Goal: Task Accomplishment & Management: Use online tool/utility

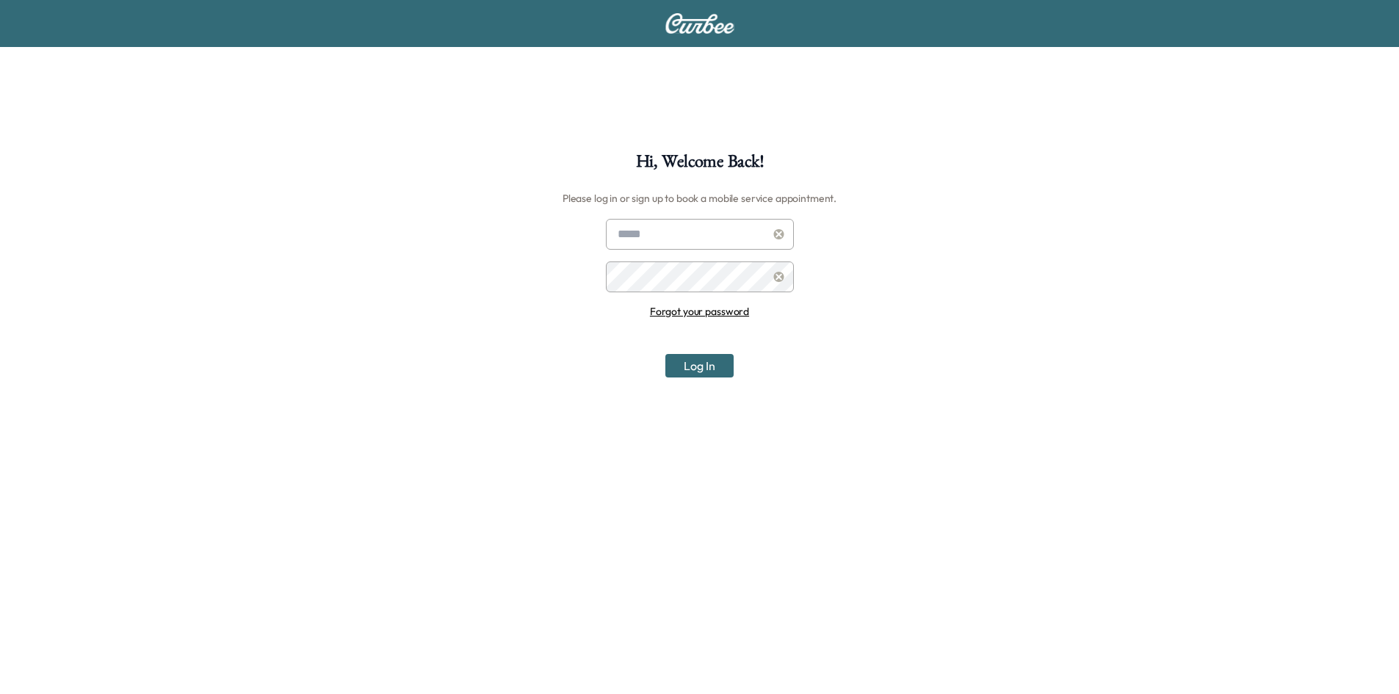
type input "**********"
click at [696, 365] on button "Log In" at bounding box center [699, 365] width 68 height 23
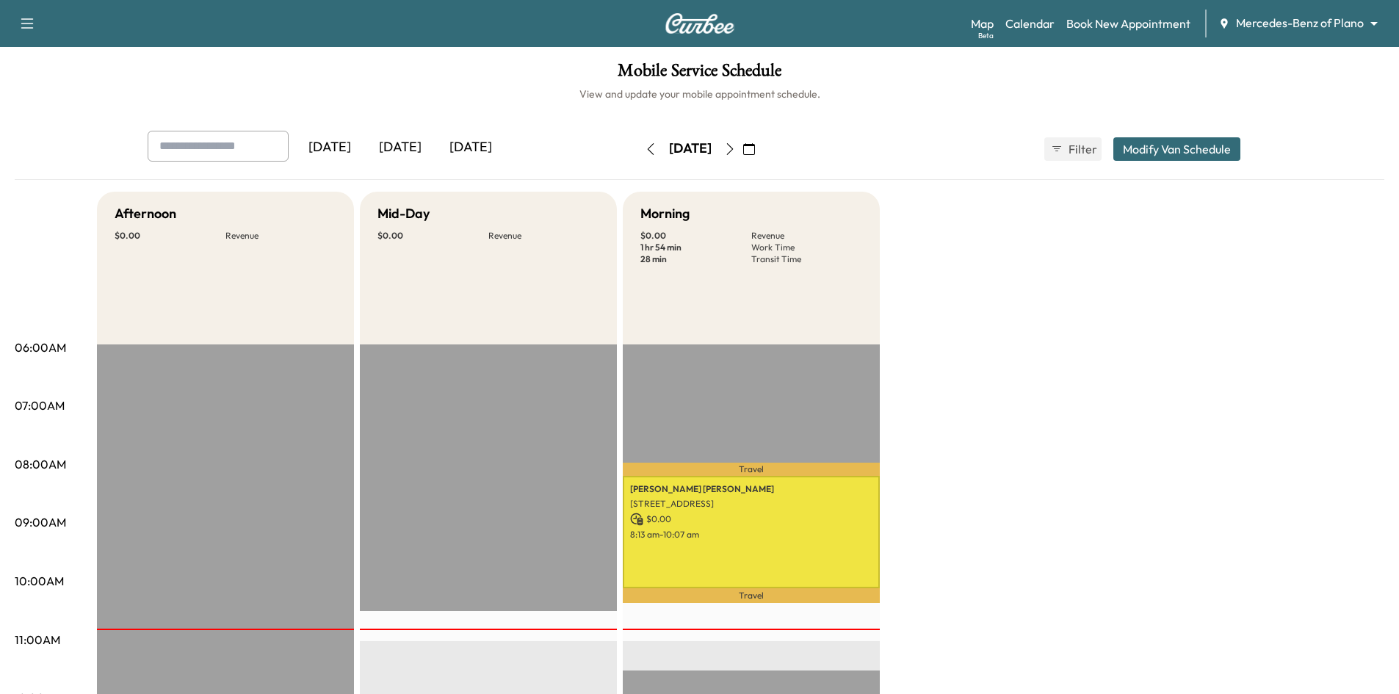
click at [466, 148] on div "[DATE]" at bounding box center [470, 148] width 70 height 34
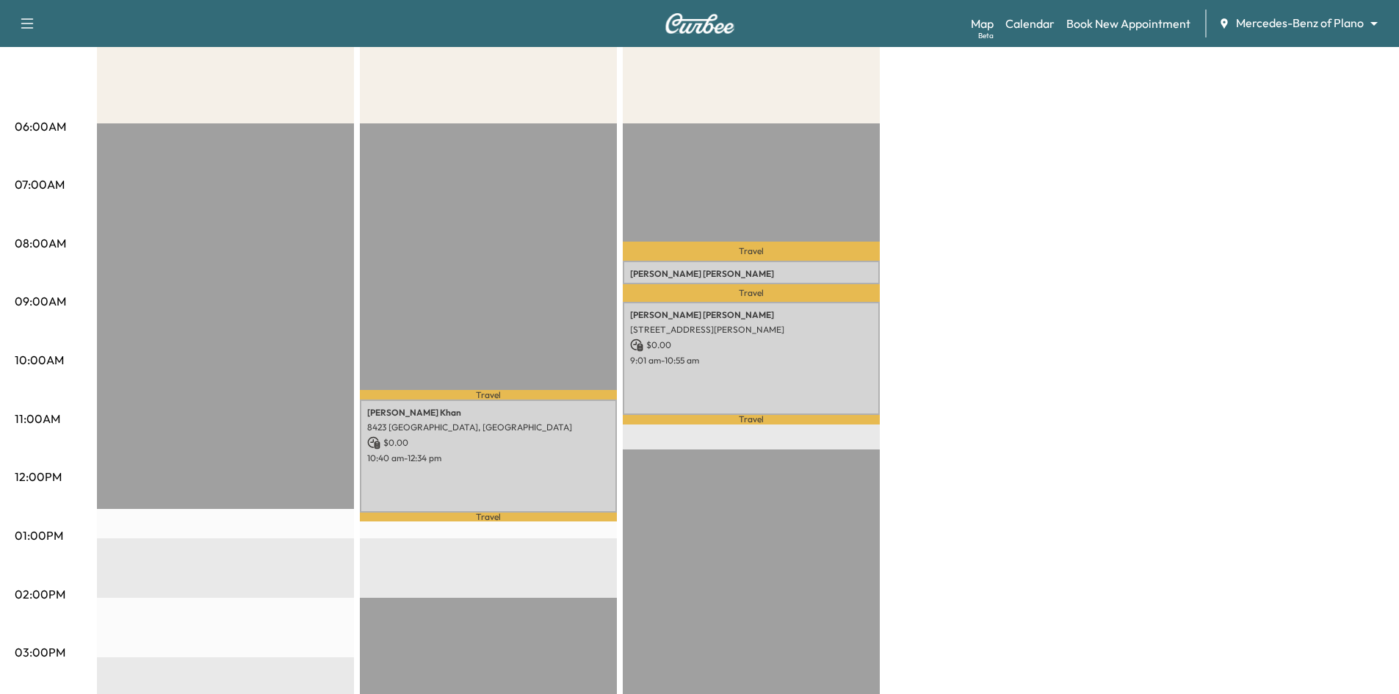
scroll to position [220, 0]
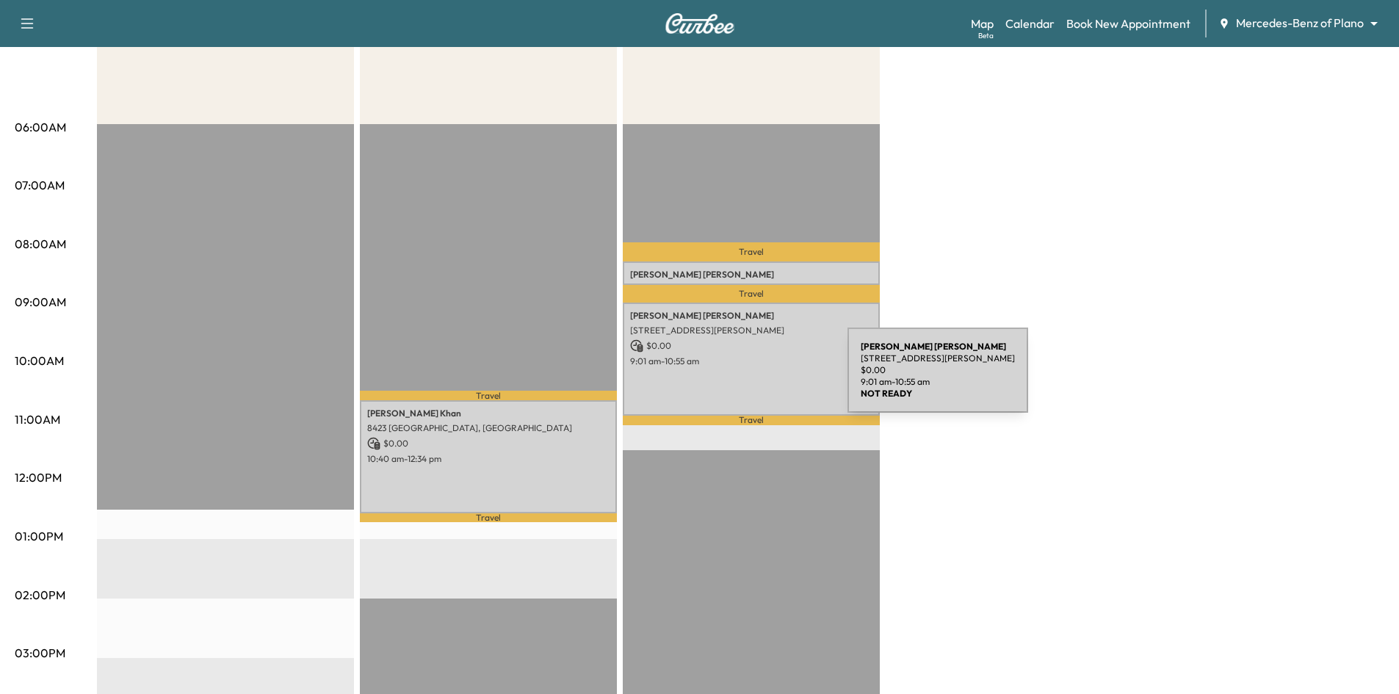
click at [737, 379] on div "[PERSON_NAME] [STREET_ADDRESS][PERSON_NAME] $ 0.00 9:01 am - 10:55 am" at bounding box center [751, 358] width 257 height 112
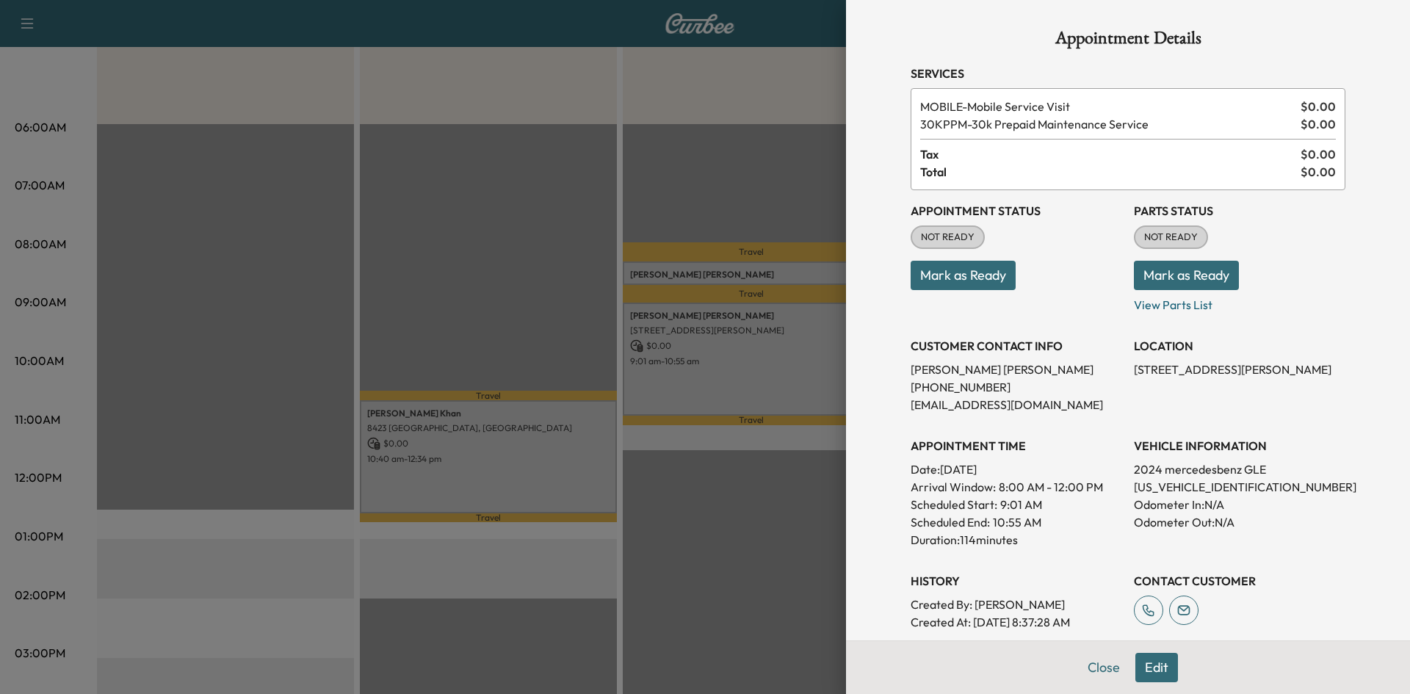
click at [413, 242] on div at bounding box center [705, 347] width 1410 height 694
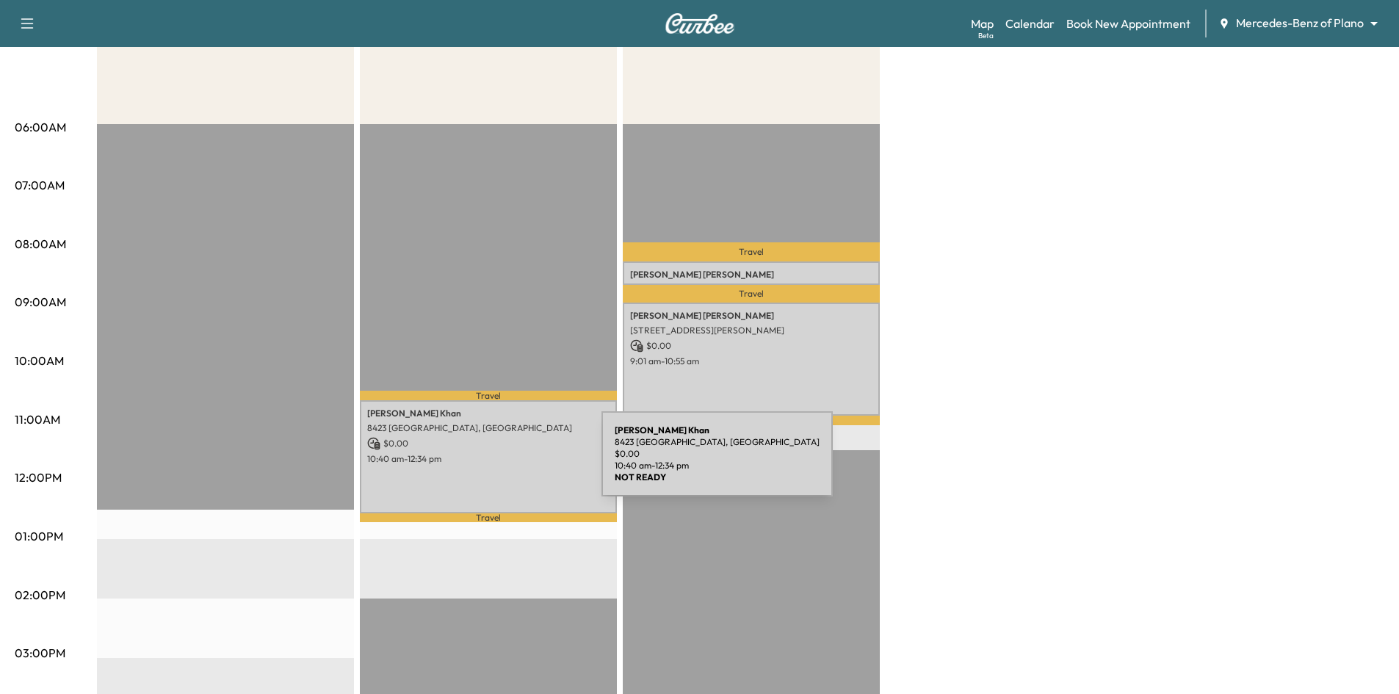
click at [491, 463] on div "[PERSON_NAME] 8423 [GEOGRAPHIC_DATA], [GEOGRAPHIC_DATA] $ 0.00 10:40 am - 12:34…" at bounding box center [488, 456] width 257 height 112
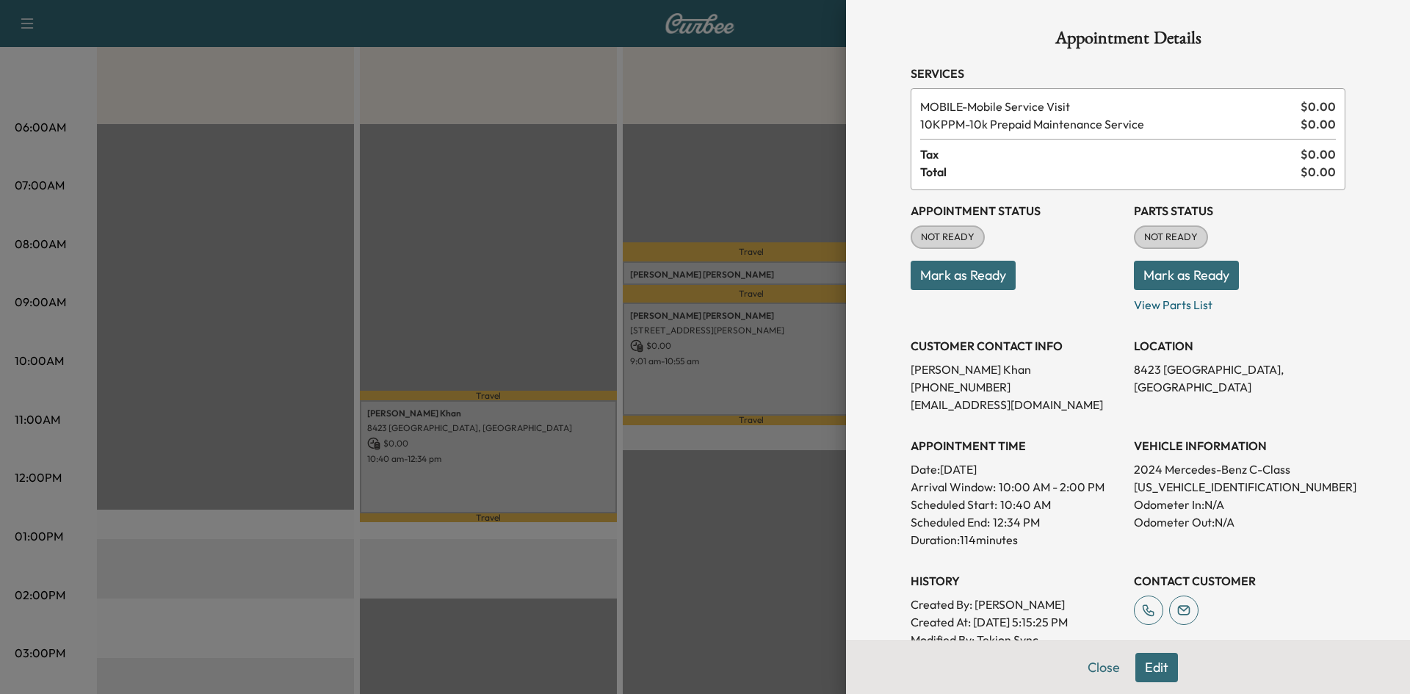
click at [522, 197] on div at bounding box center [705, 347] width 1410 height 694
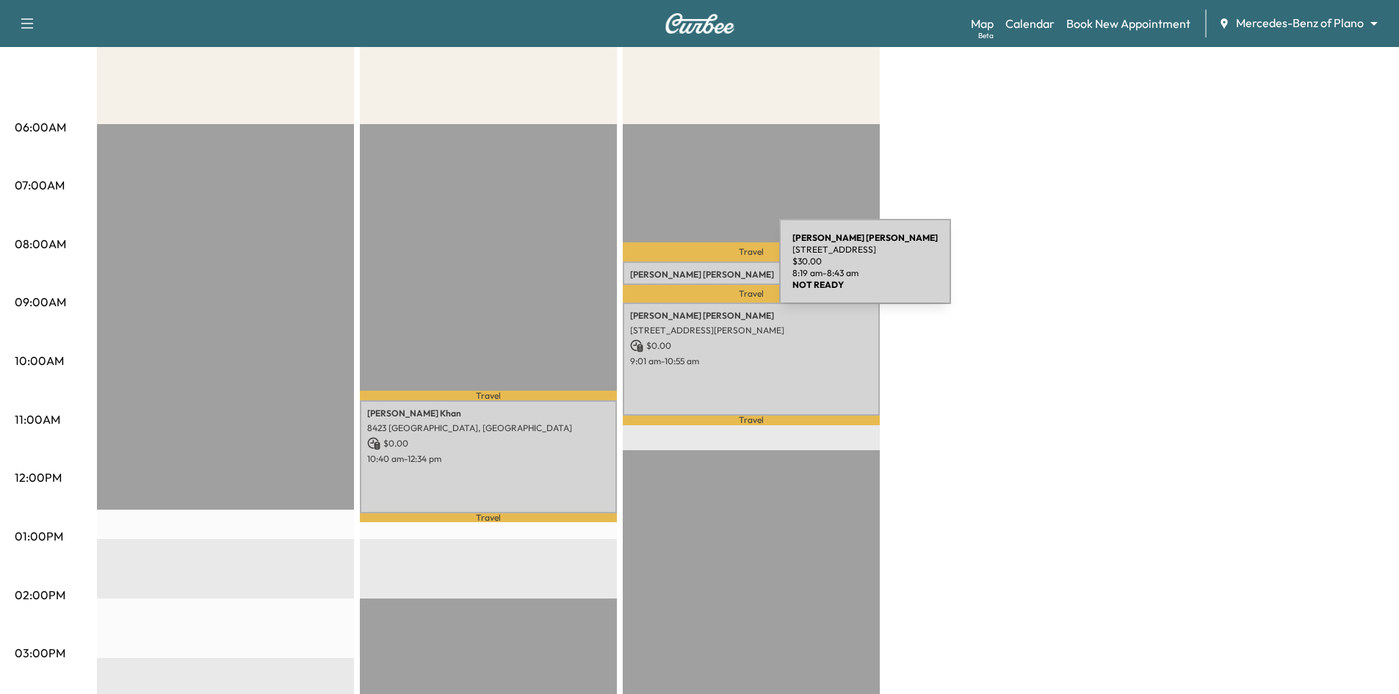
click at [669, 270] on p "[PERSON_NAME]" at bounding box center [751, 275] width 242 height 12
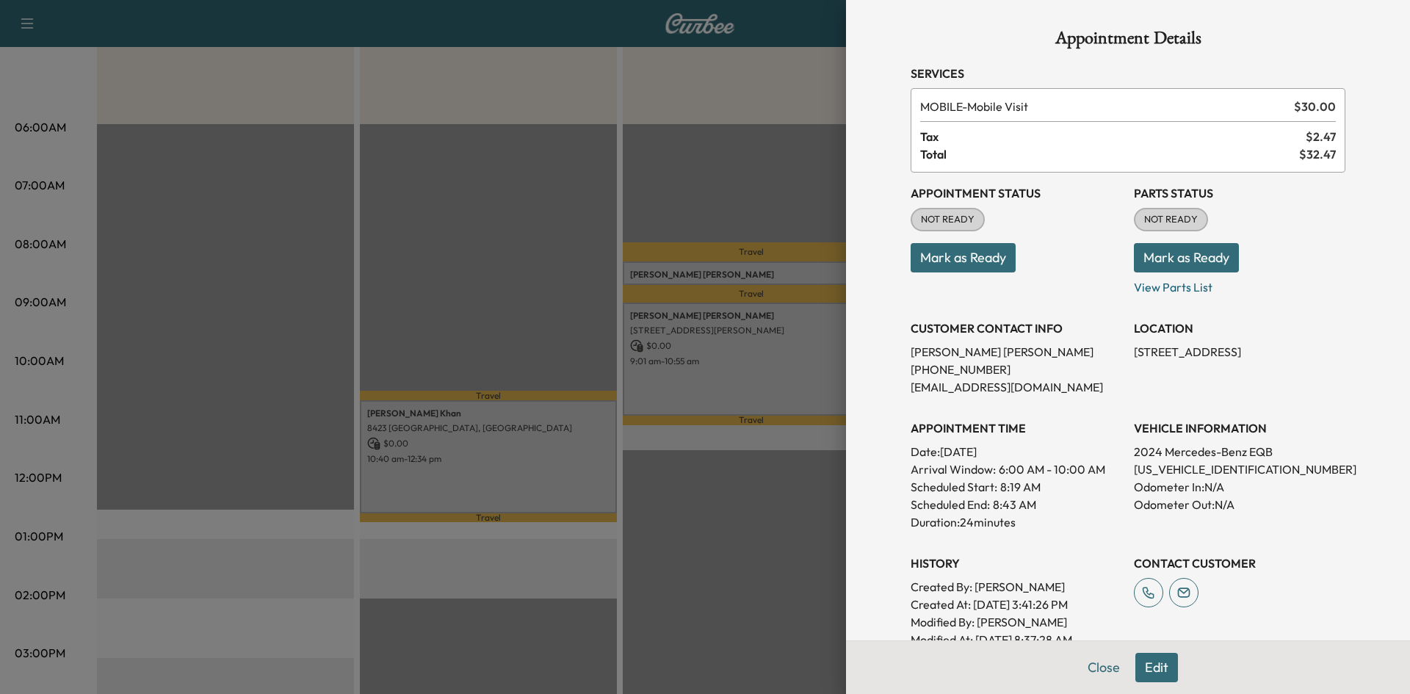
click at [595, 296] on div at bounding box center [705, 347] width 1410 height 694
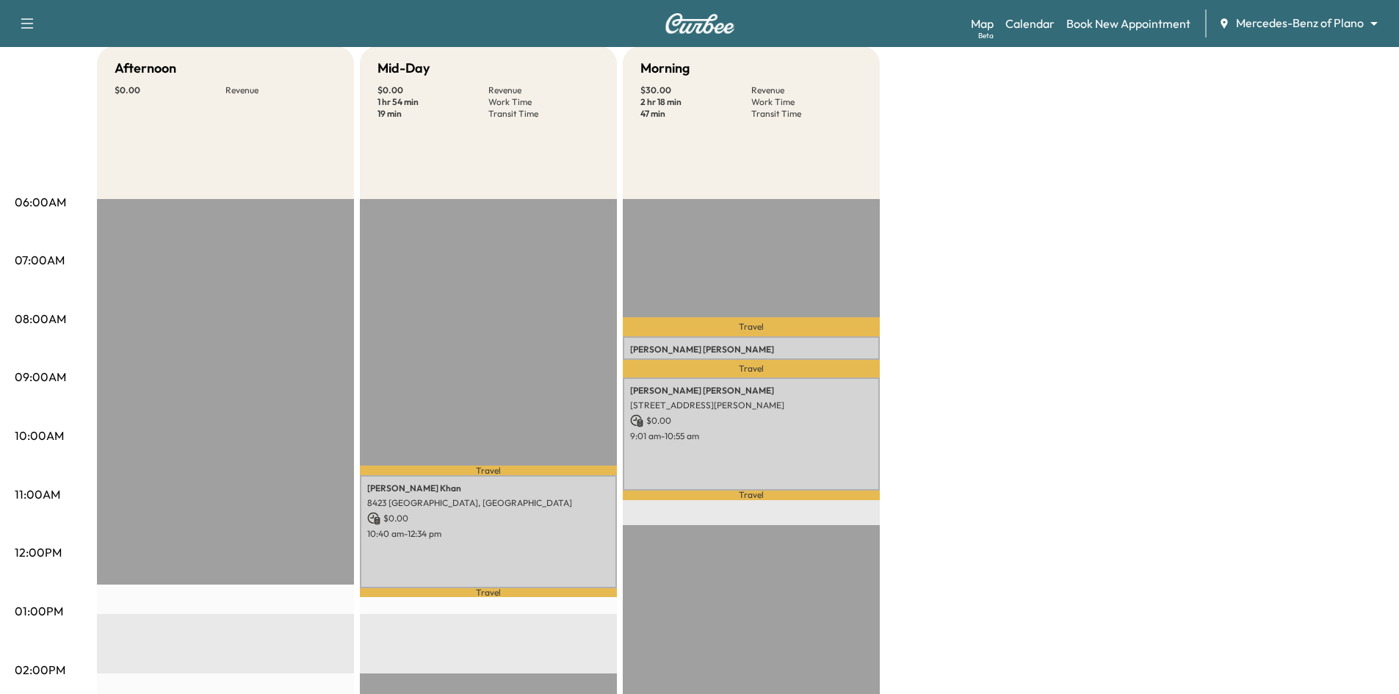
scroll to position [147, 0]
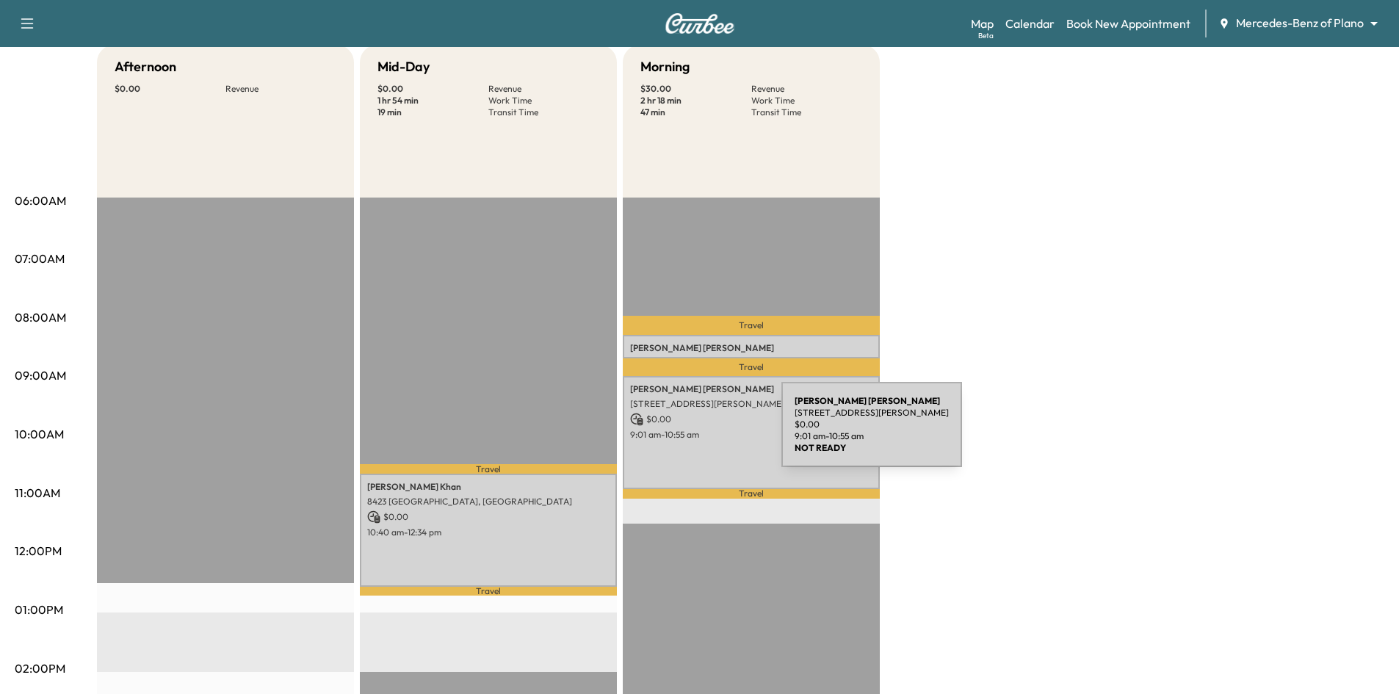
click at [671, 433] on p "9:01 am - 10:55 am" at bounding box center [751, 435] width 242 height 12
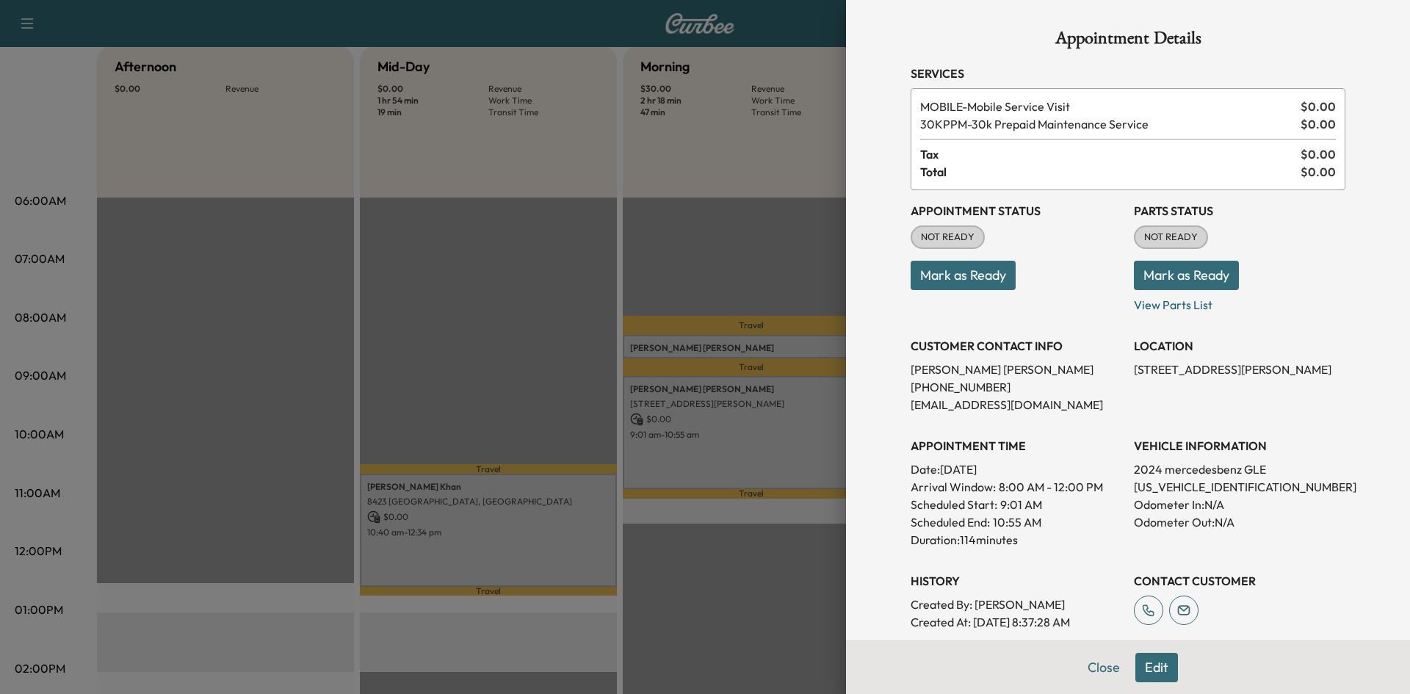
click at [651, 277] on div at bounding box center [705, 347] width 1410 height 694
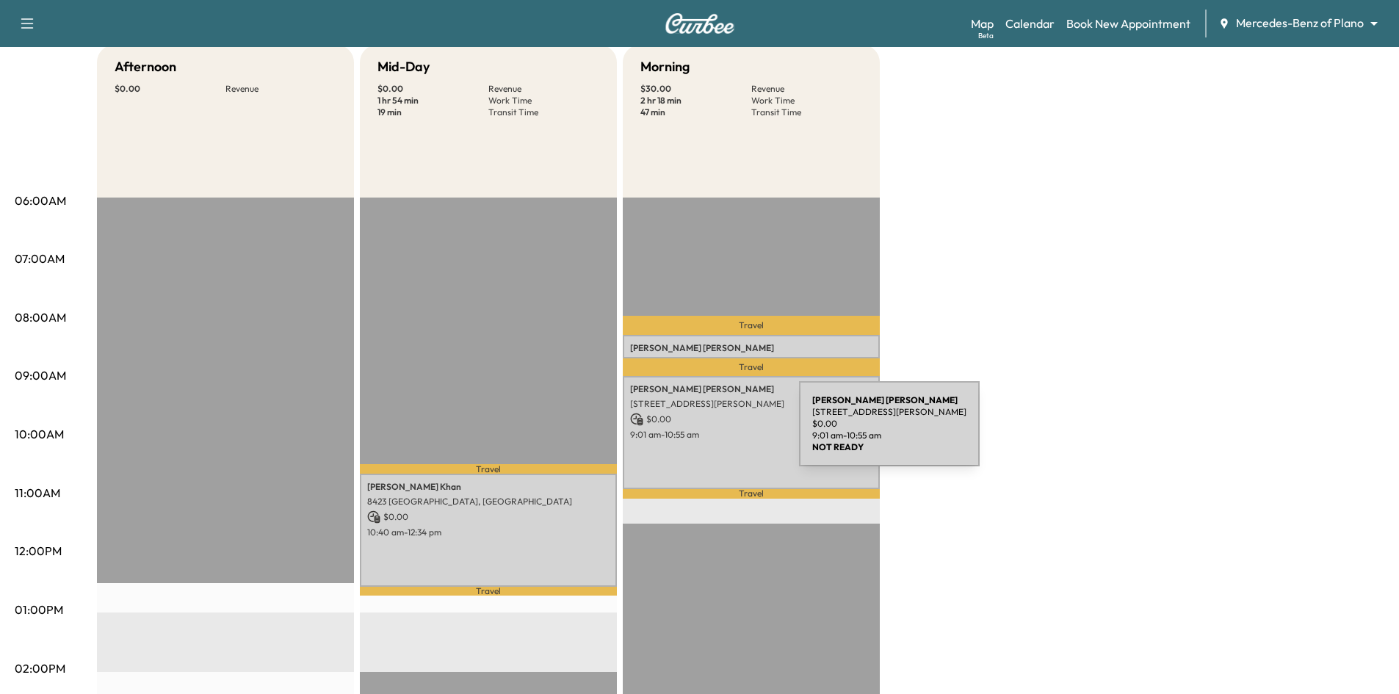
click at [689, 432] on p "9:01 am - 10:55 am" at bounding box center [751, 435] width 242 height 12
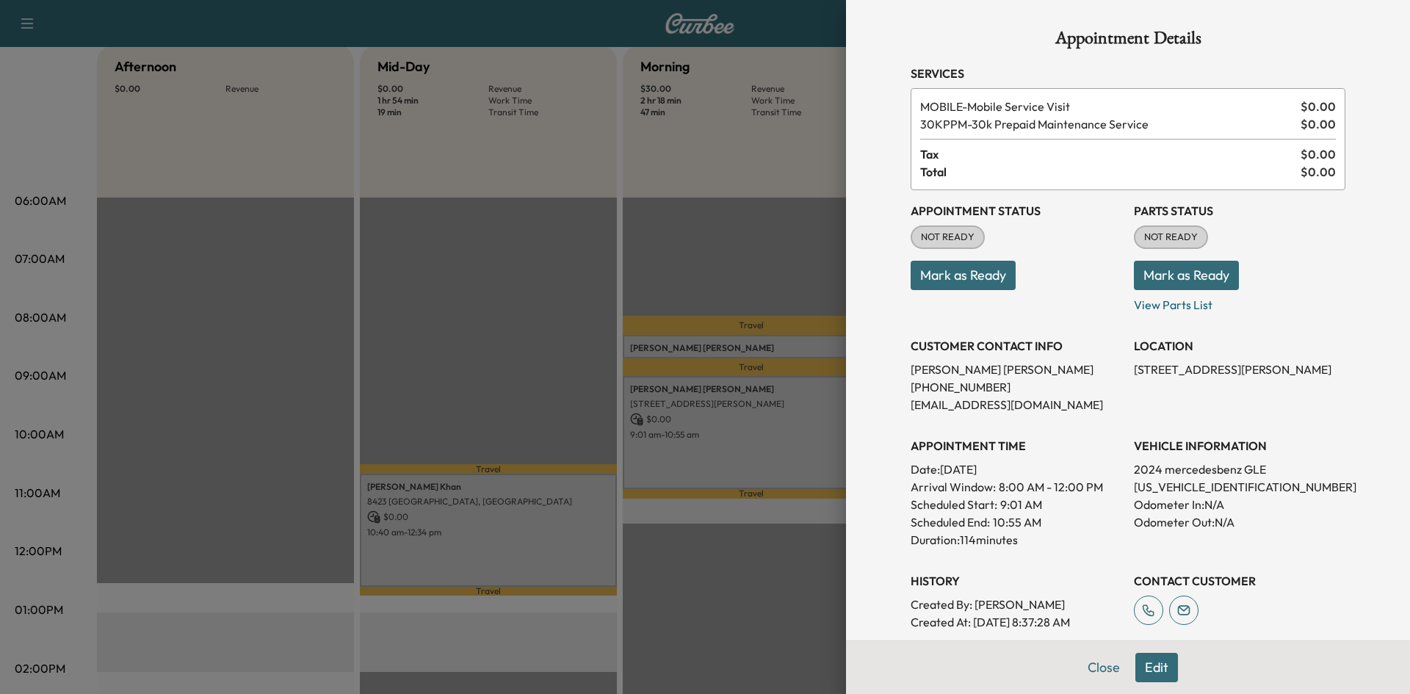
click at [1150, 485] on p "[US_VEHICLE_IDENTIFICATION_NUMBER]" at bounding box center [1239, 487] width 211 height 18
copy p "[US_VEHICLE_IDENTIFICATION_NUMBER]"
click at [766, 418] on div at bounding box center [705, 347] width 1410 height 694
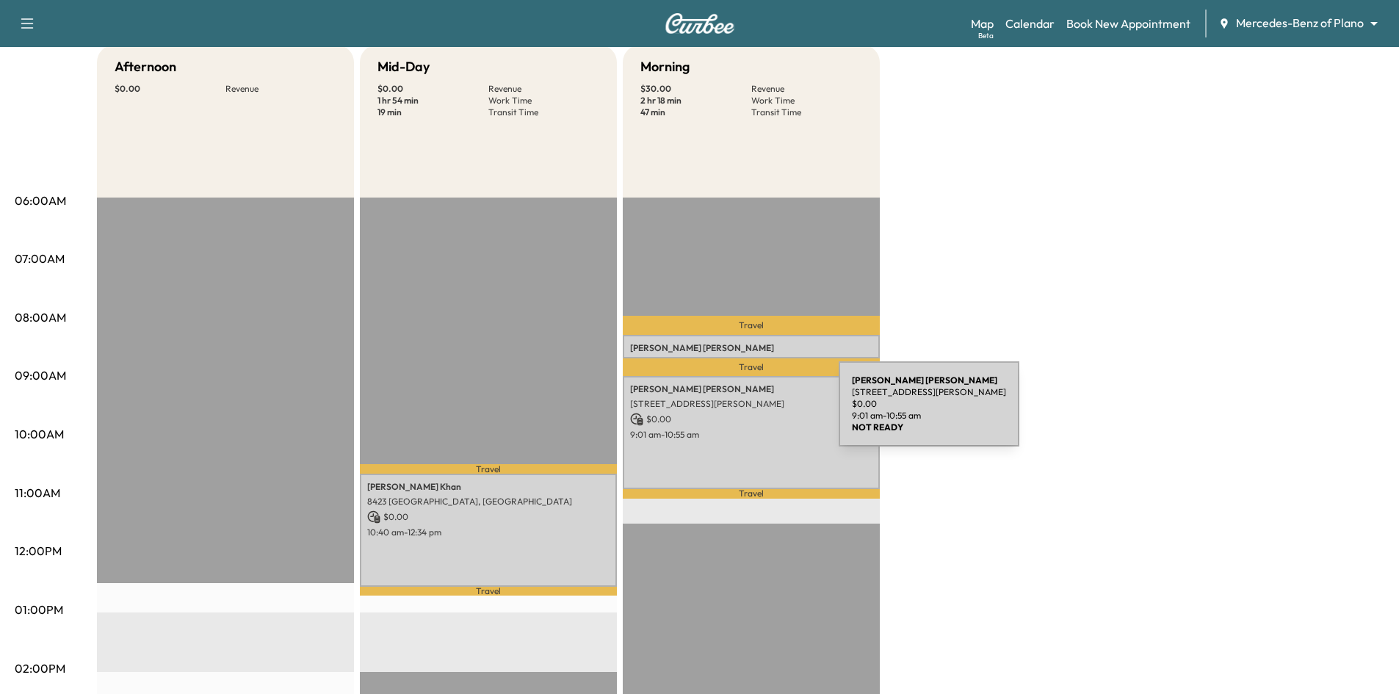
click at [730, 413] on p "$ 0.00" at bounding box center [751, 419] width 242 height 13
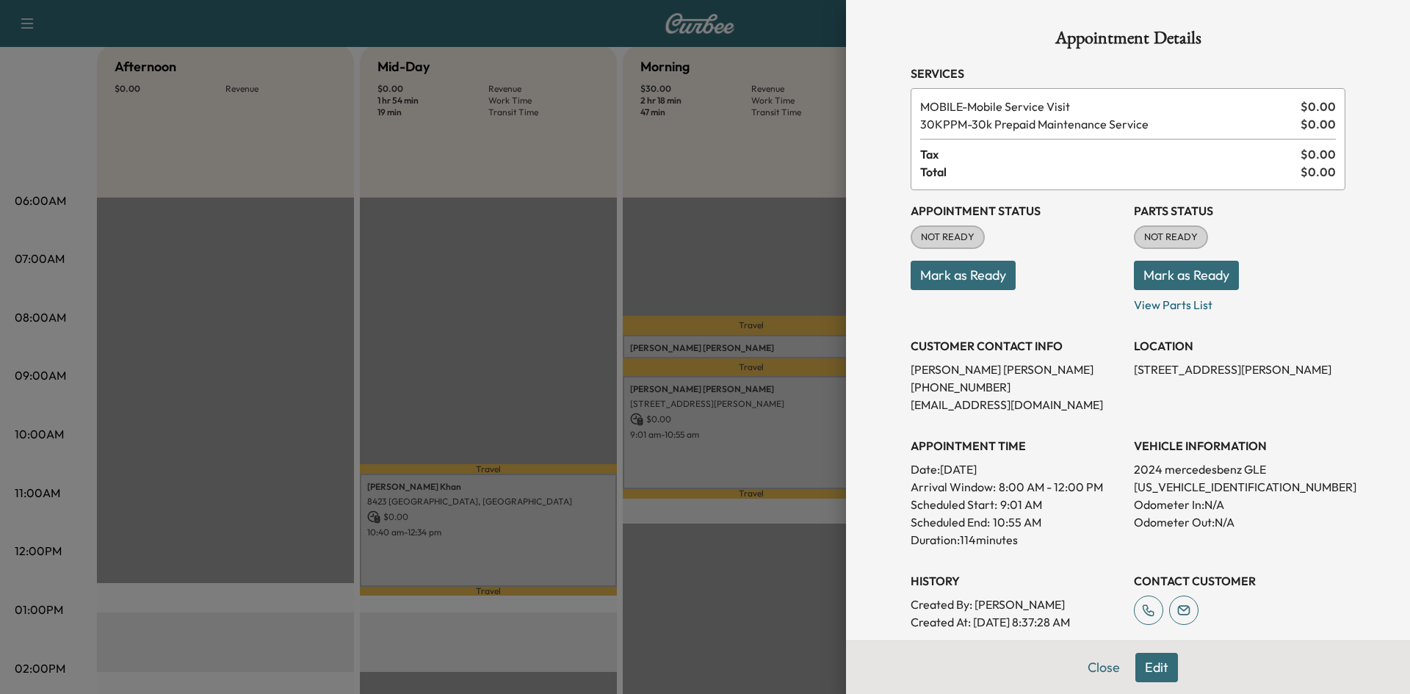
click at [1152, 487] on p "[US_VEHICLE_IDENTIFICATION_NUMBER]" at bounding box center [1239, 487] width 211 height 18
copy p "[US_VEHICLE_IDENTIFICATION_NUMBER]"
click at [620, 255] on div at bounding box center [705, 347] width 1410 height 694
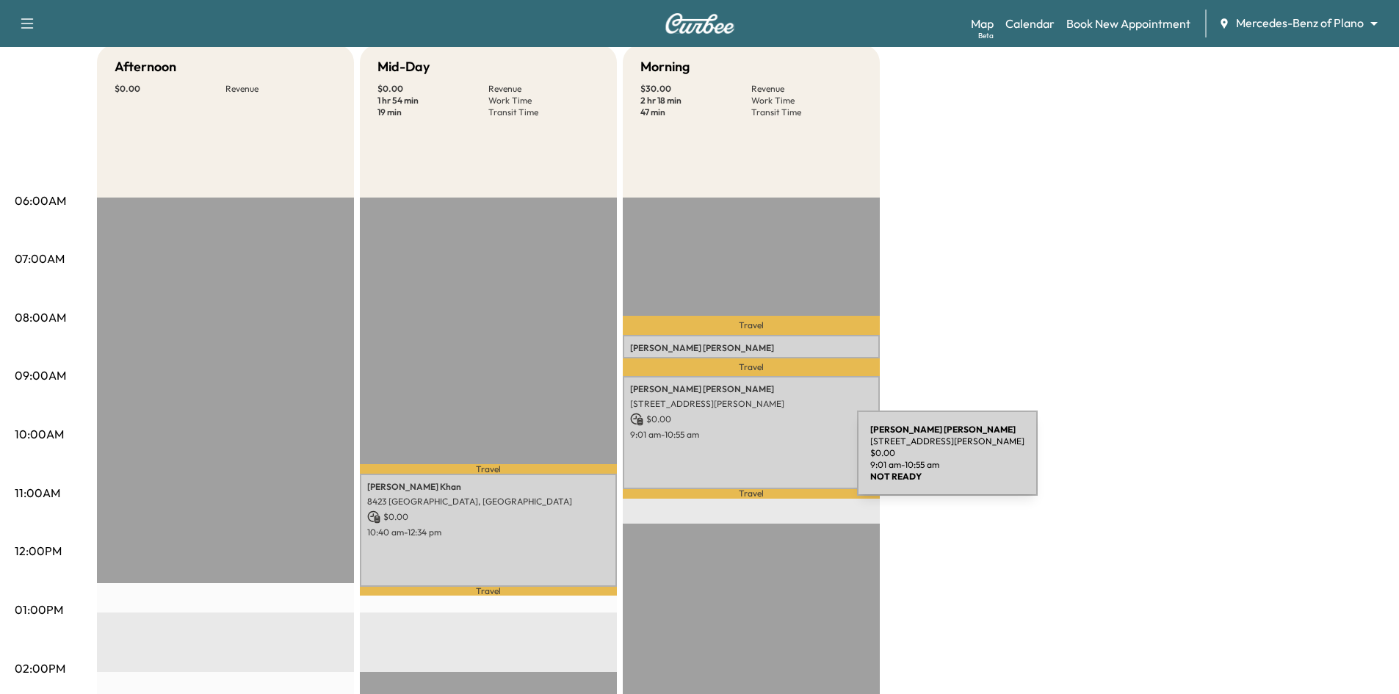
click at [747, 462] on div "[PERSON_NAME] [STREET_ADDRESS][PERSON_NAME] $ 0.00 9:01 am - 10:55 am" at bounding box center [751, 432] width 257 height 112
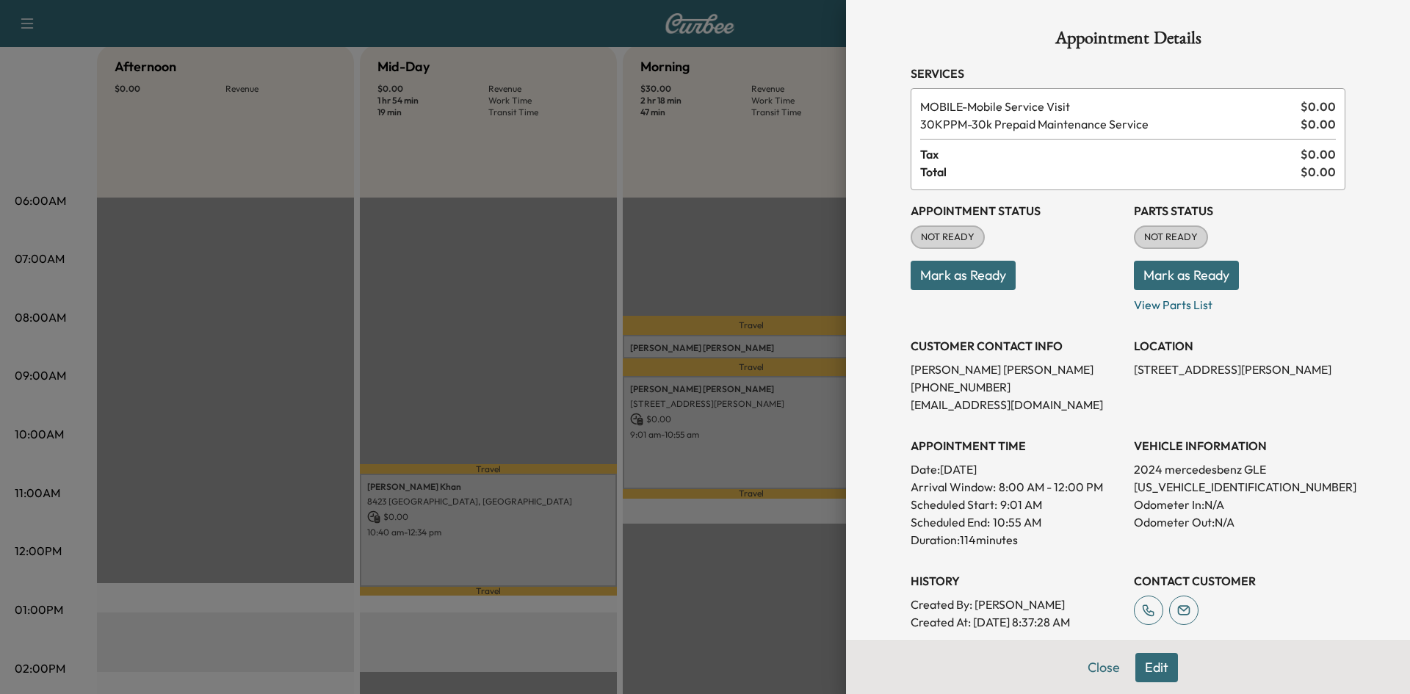
click at [458, 336] on div at bounding box center [705, 347] width 1410 height 694
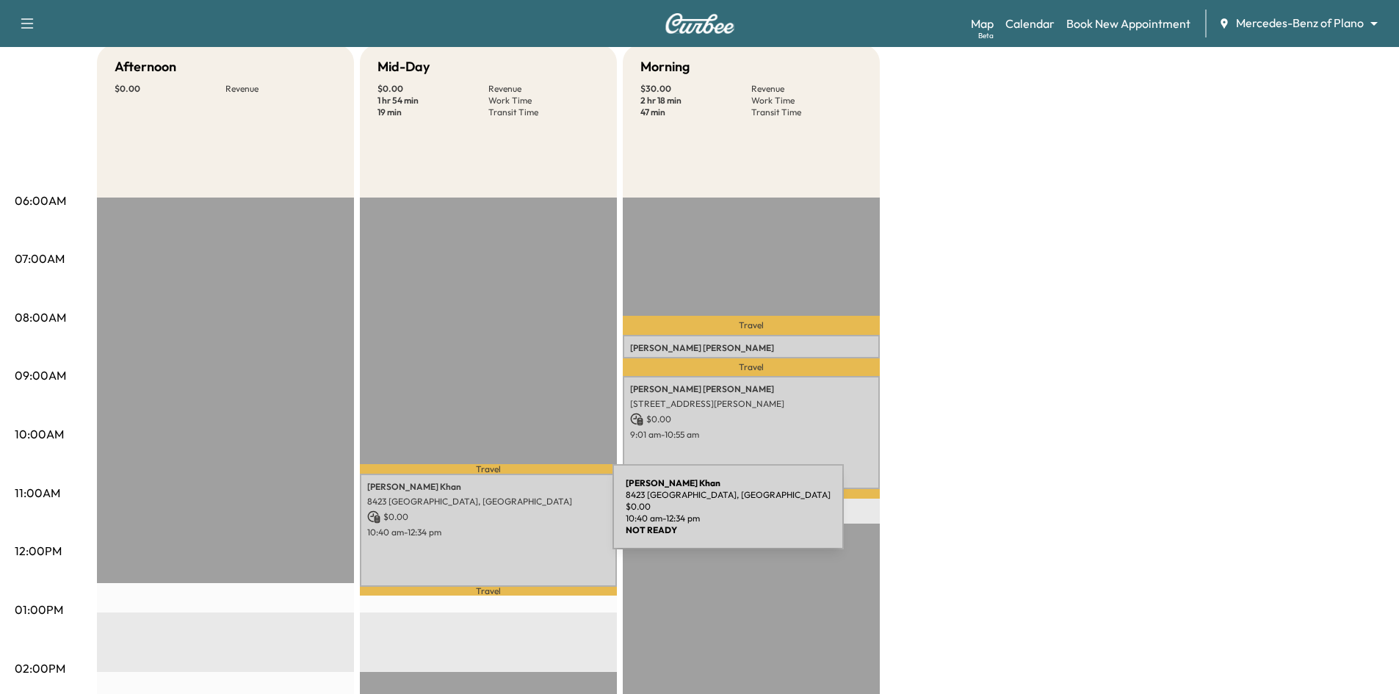
click at [502, 517] on p "$ 0.00" at bounding box center [488, 516] width 242 height 13
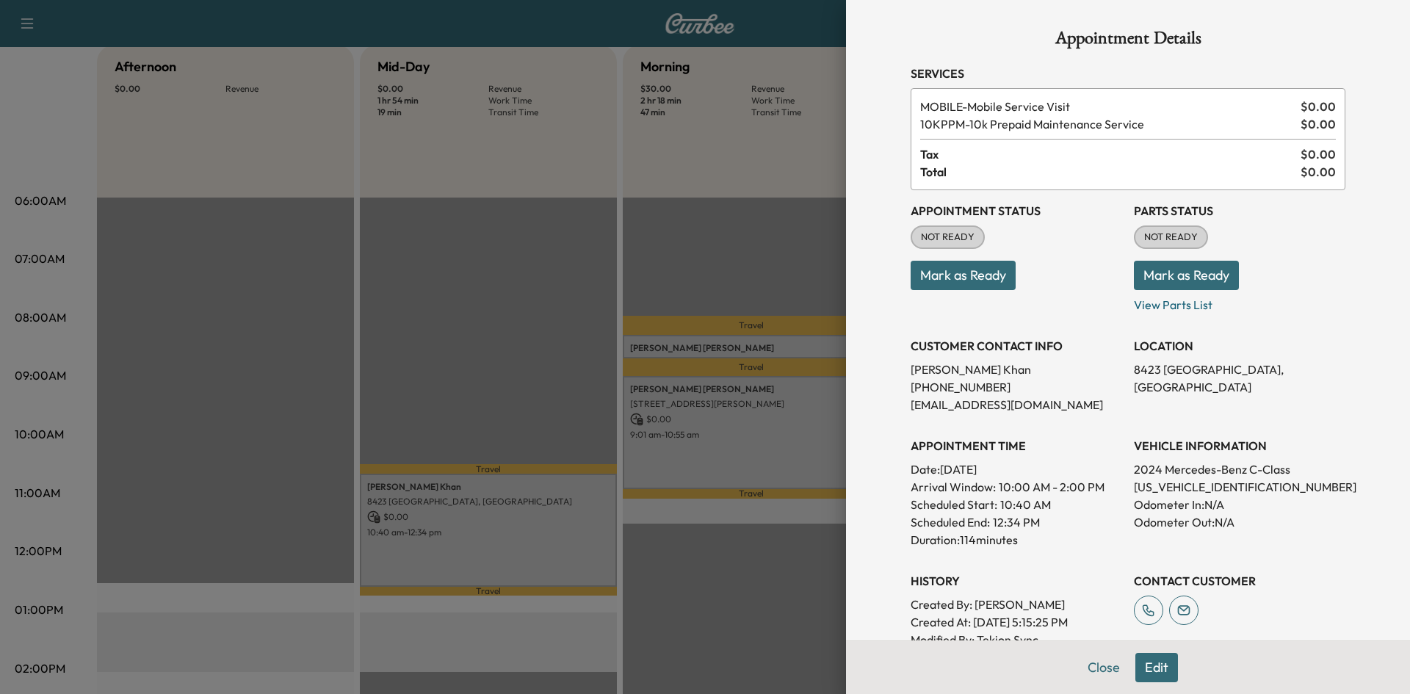
click at [747, 418] on div at bounding box center [705, 347] width 1410 height 694
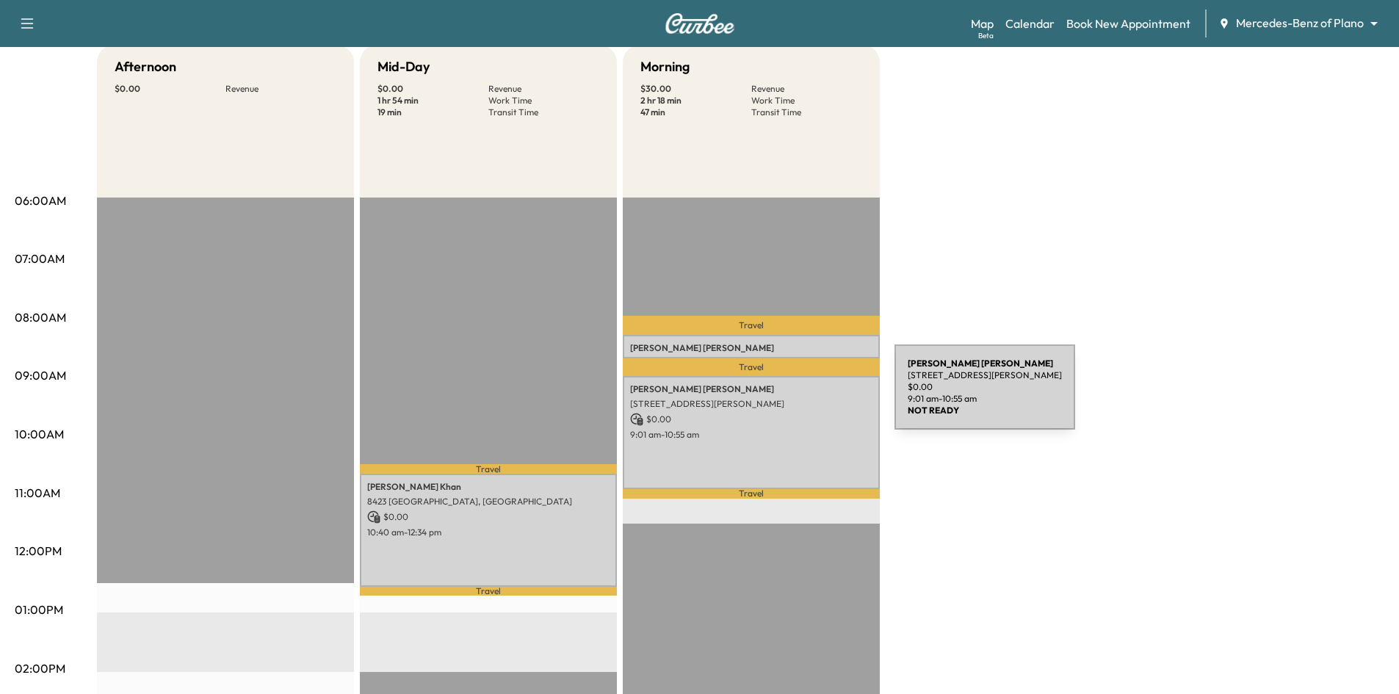
click at [783, 398] on p "[STREET_ADDRESS][PERSON_NAME]" at bounding box center [751, 404] width 242 height 12
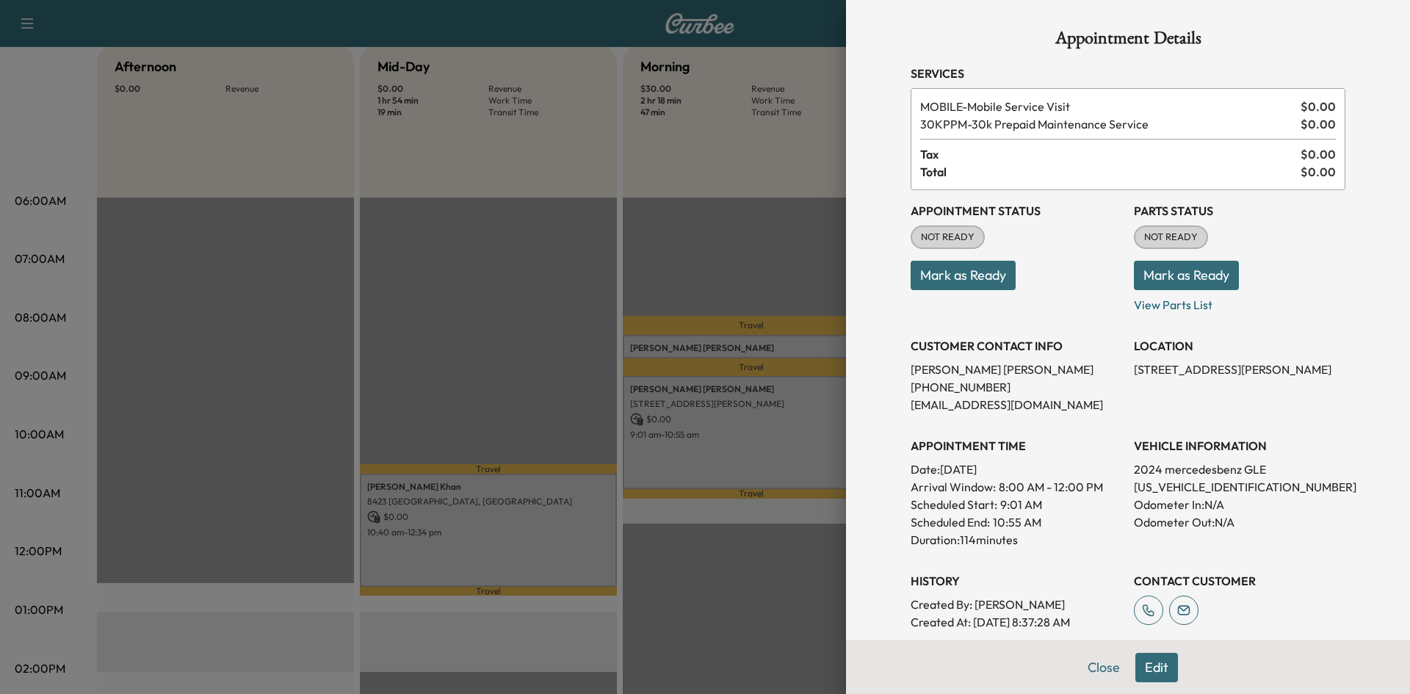
drag, startPoint x: 512, startPoint y: 230, endPoint x: 590, endPoint y: 137, distance: 120.9
click at [512, 231] on div at bounding box center [705, 347] width 1410 height 694
